Goal: Complete application form: Complete application form

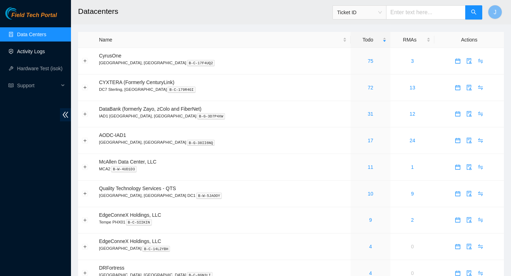
click at [32, 54] on link "Activity Logs" at bounding box center [31, 52] width 28 height 6
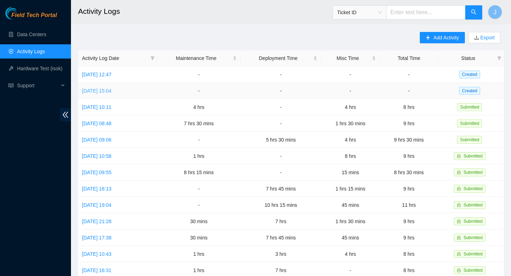
click at [112, 91] on link "[DATE] 15:04" at bounding box center [96, 91] width 29 height 6
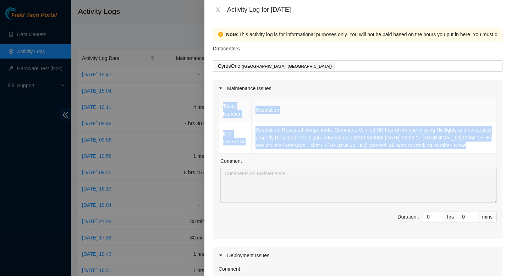
drag, startPoint x: 494, startPoint y: 147, endPoint x: 217, endPoint y: 131, distance: 277.5
click at [217, 131] on div "Ticket Number Resolution B-V-5SJE2O4 Resolution: Reseated components, Comment: …" at bounding box center [358, 168] width 290 height 142
copy table "Ticket Number Resolution B-V-5SJE2O4 Resolution: Reseated components, Comment: …"
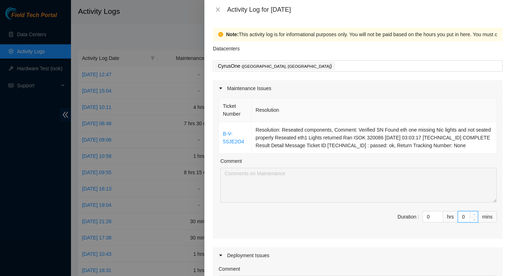
click at [462, 217] on input "0" at bounding box center [468, 217] width 20 height 11
type input "30"
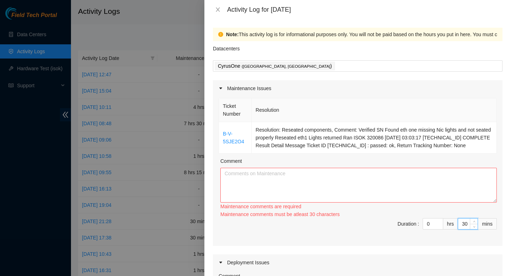
type input "30"
click at [364, 194] on textarea "Comment" at bounding box center [359, 185] width 277 height 35
paste textarea "Ticket Number Resolution B-V-5SJE2O4 Resolution: Reseated components, Comment: …"
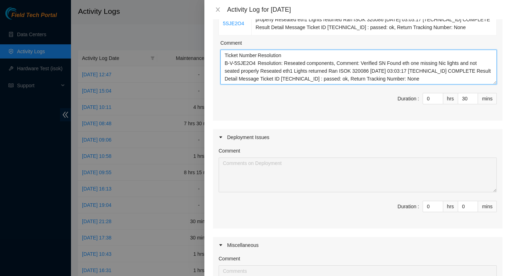
scroll to position [121, 0]
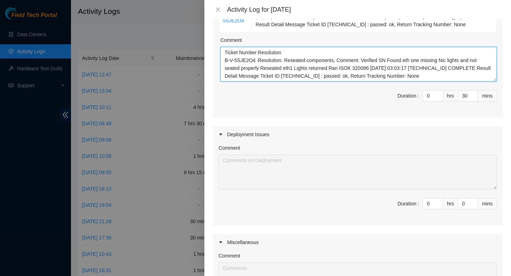
type textarea "Ticket Number Resolution B-V-5SJE2O4 Resolution: Reseated components, Comment: …"
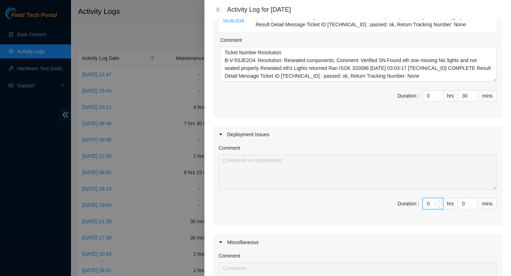
click at [429, 203] on input "0" at bounding box center [433, 204] width 20 height 11
type input "08"
type input "8"
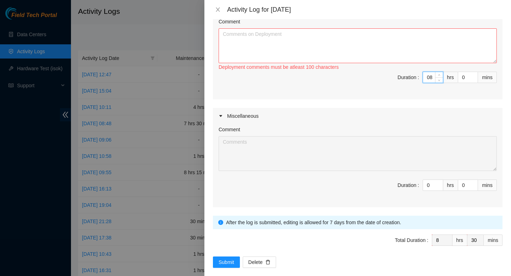
scroll to position [256, 0]
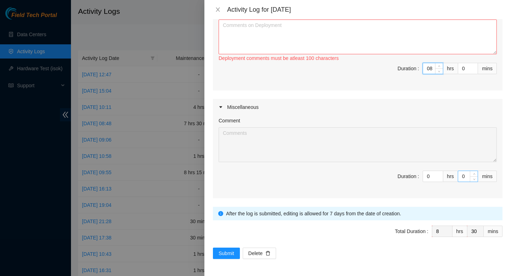
type input "8"
click at [467, 177] on input "0" at bounding box center [468, 176] width 20 height 11
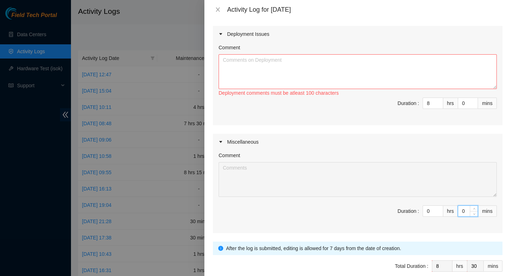
scroll to position [221, 0]
click at [433, 106] on input "8" at bounding box center [433, 104] width 20 height 11
type input "0"
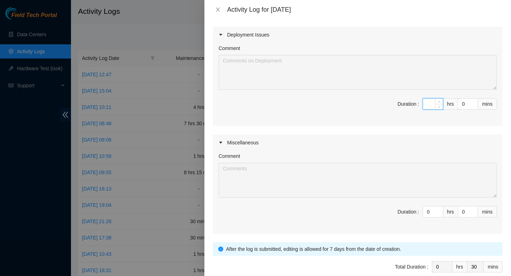
type input "9"
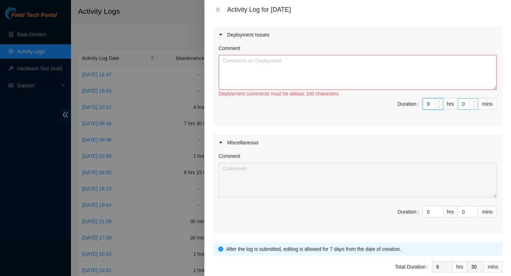
type input "9"
click at [467, 105] on input "0" at bounding box center [468, 104] width 20 height 11
type input "1"
type input "31"
type input "15"
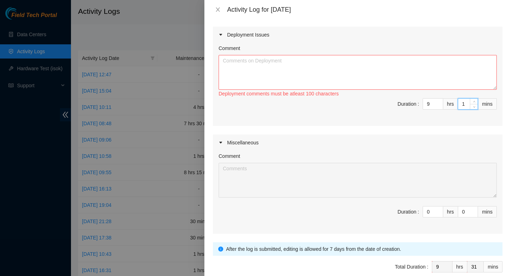
type input "45"
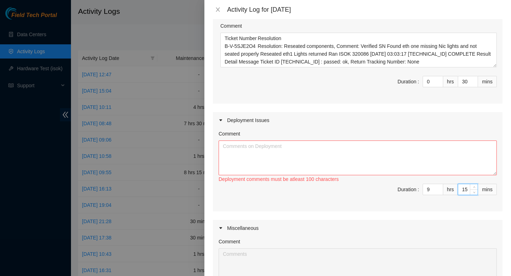
scroll to position [116, 0]
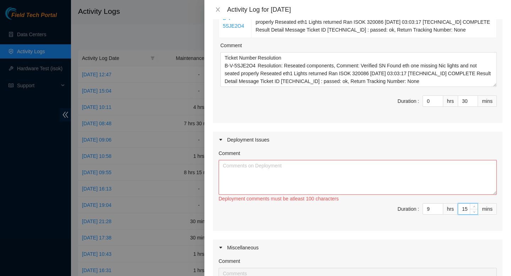
paste input "Loremipsumdo sitame. 9 consecte. 0 adipisc elitse. Doei te incidid Utlab Etdol …"
type input "15"
click at [249, 170] on textarea "Comment" at bounding box center [358, 177] width 278 height 35
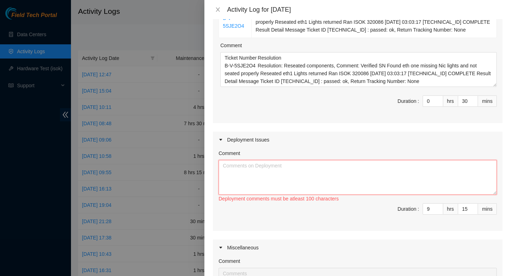
paste textarea "Loremipsumdo sitame. 6 consecte. 7 adipisc elitse. Doei te incidid Utlab Etdol …"
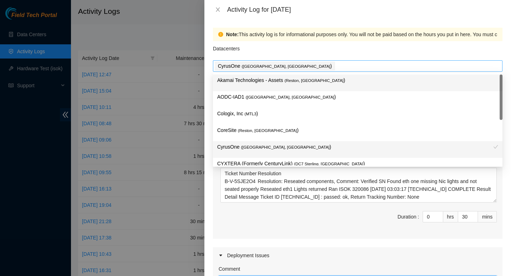
click at [310, 66] on div "CyrusOne ( [PERSON_NAME], [GEOGRAPHIC_DATA] )" at bounding box center [358, 66] width 286 height 10
type textarea "Loremipsumdo sitame. 6 consecte. 7 adipisc elitse. Doei te incidid Utlab Etdol …"
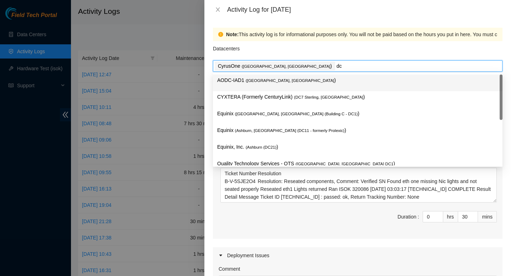
type input "dc1"
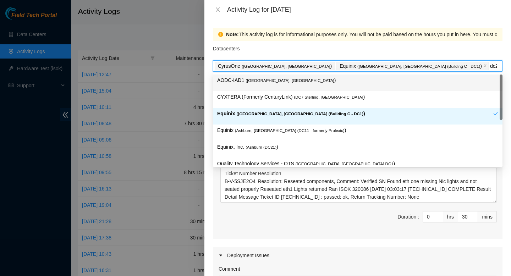
type input "dc21"
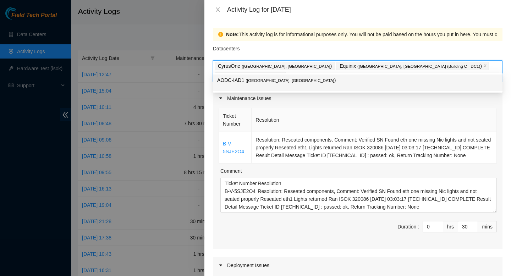
type input "aodc"
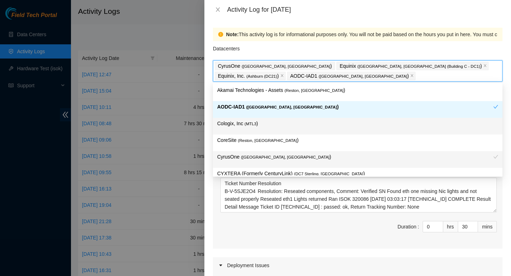
click at [356, 227] on span "Duration : 0 hrs 30 mins" at bounding box center [358, 231] width 278 height 20
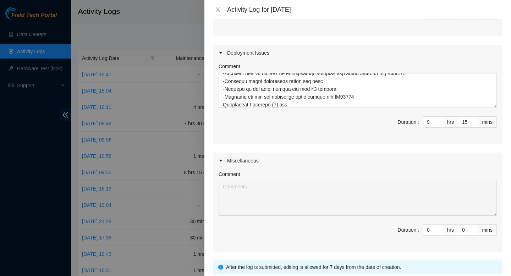
scroll to position [211, 0]
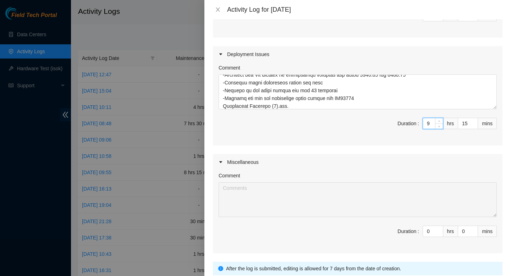
click at [432, 125] on input "9" at bounding box center [433, 123] width 20 height 11
type input "0"
type input "8"
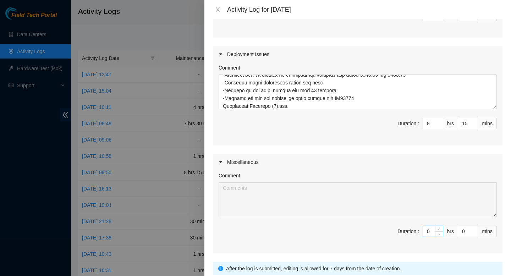
click at [433, 230] on input "0" at bounding box center [433, 231] width 20 height 11
type input "01"
type input "9"
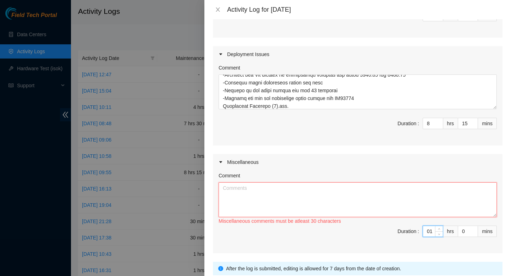
type input "1"
click at [371, 199] on textarea "Comment" at bounding box center [358, 200] width 278 height 35
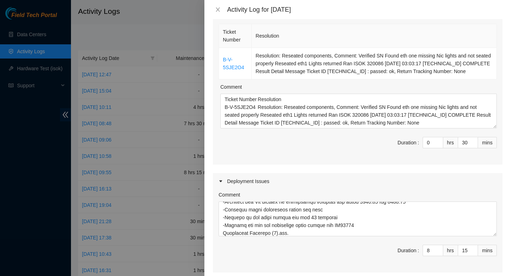
scroll to position [266, 0]
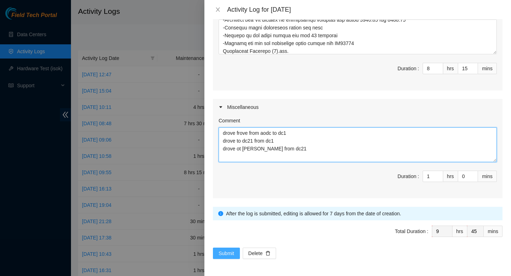
type textarea "drove frove from aodc to dc1 drove to dc21 from dc1 drove ot [PERSON_NAME] from…"
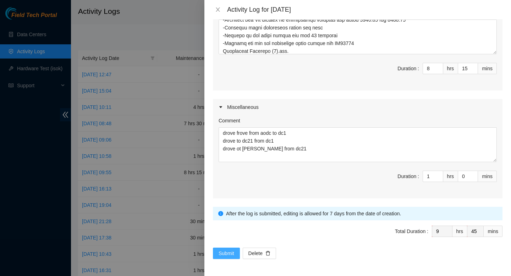
click at [223, 255] on span "Submit" at bounding box center [227, 254] width 16 height 8
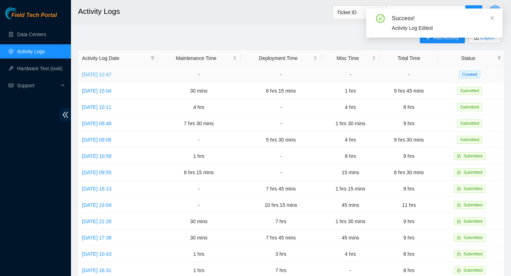
click at [105, 74] on link "[DATE] 12:47" at bounding box center [96, 75] width 29 height 6
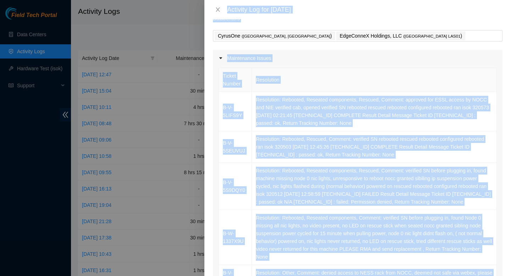
scroll to position [0, 0]
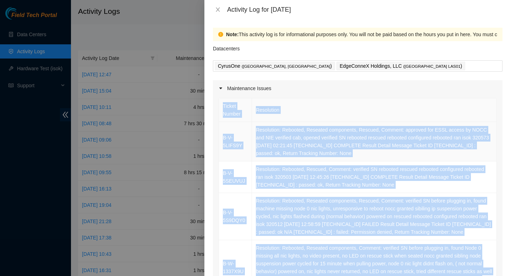
drag, startPoint x: 442, startPoint y: 119, endPoint x: 219, endPoint y: 131, distance: 223.3
copy table "Ticket Number Resolution B-V-5LIFS9Y Resolution: Rebooted, Reseated components,…"
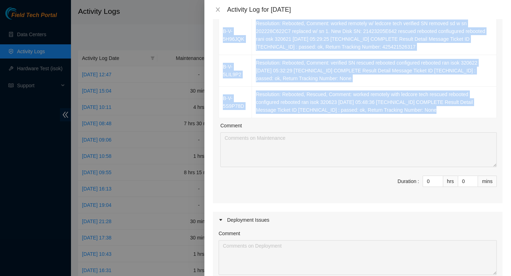
scroll to position [564, 0]
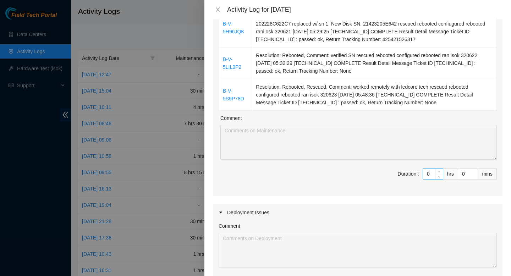
click at [431, 173] on input "0" at bounding box center [433, 174] width 20 height 11
type input "06"
type input "6"
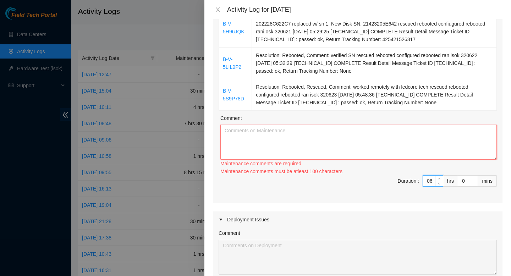
type input "6"
click at [345, 134] on textarea "Comment" at bounding box center [359, 142] width 277 height 35
paste textarea "Ticket Number Resolution B-V-5LIFS9Y Resolution: Rebooted, Reseated components,…"
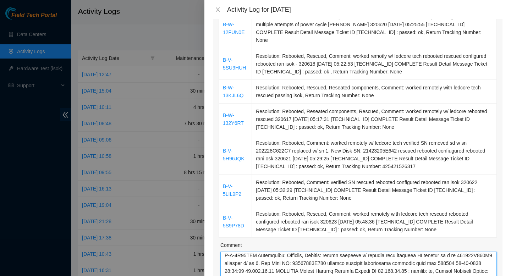
scroll to position [777, 0]
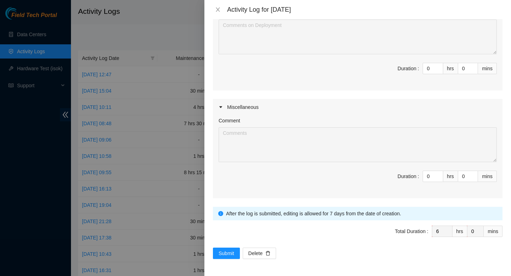
type textarea "Ticket Number Resolution B-V-5LIFS9Y Resolution: Rebooted, Reseated components,…"
click at [433, 66] on input "0" at bounding box center [433, 68] width 20 height 11
type input "03"
type input "9"
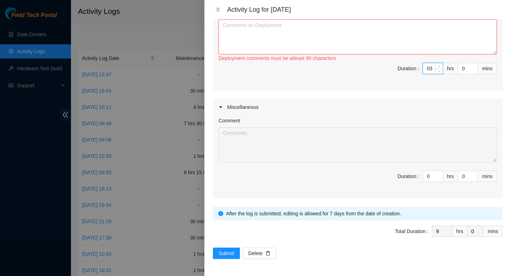
type input "3"
click at [354, 37] on textarea "Comment" at bounding box center [358, 37] width 278 height 35
paste textarea "Loremipsumdo sitame. 0 consecte. 2 adipisc elitse. Doei te incidid Utlab Etdol …"
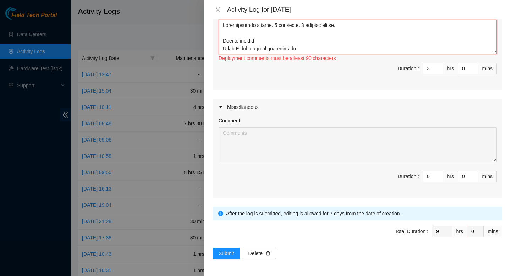
scroll to position [2302, 0]
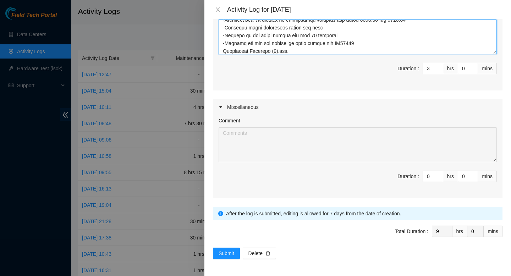
type textarea "Loremipsumdo sitame. 0 consecte. 2 adipisc elitse. Doei te incidid Utlab Etdol …"
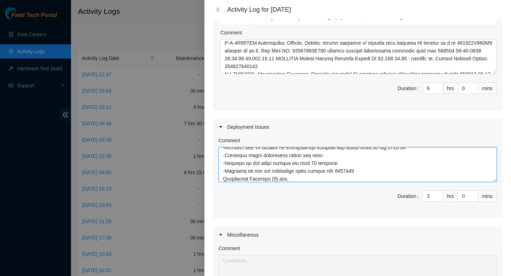
scroll to position [648, 0]
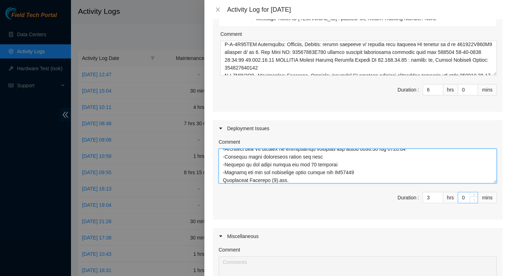
click at [470, 198] on span "Decrease Value" at bounding box center [474, 200] width 8 height 6
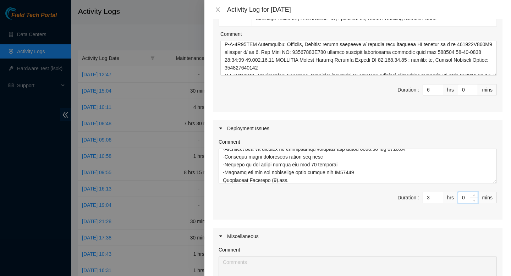
click at [467, 201] on input "0" at bounding box center [468, 197] width 20 height 11
type input "4"
type input "45"
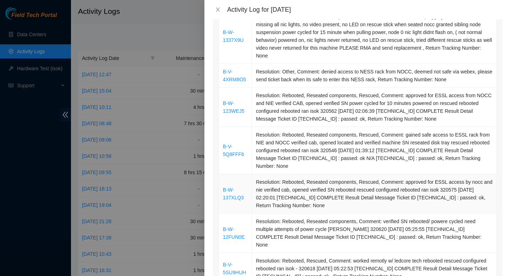
scroll to position [777, 0]
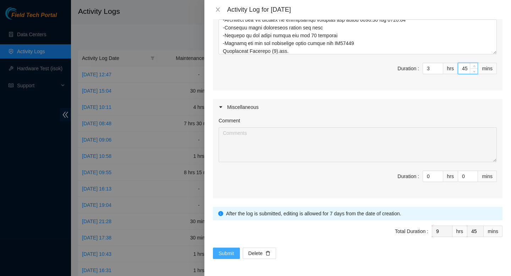
type input "45"
click at [225, 256] on span "Submit" at bounding box center [227, 254] width 16 height 8
